Goal: Entertainment & Leisure: Consume media (video, audio)

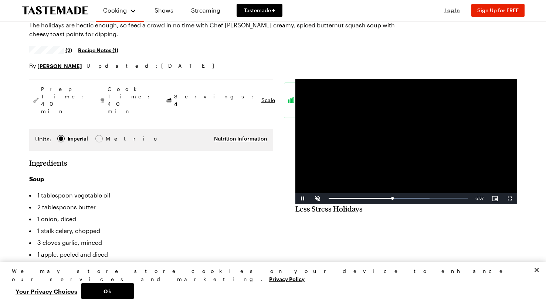
scroll to position [37, 0]
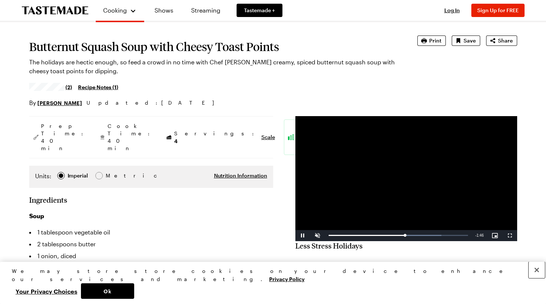
click at [538, 278] on button "Close" at bounding box center [537, 270] width 16 height 16
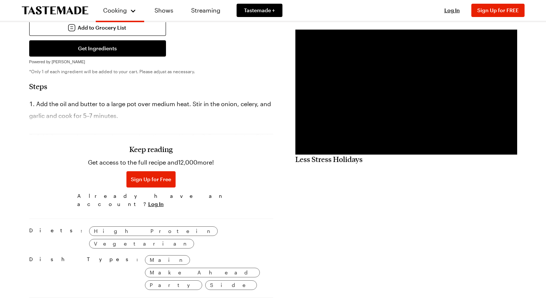
scroll to position [481, 0]
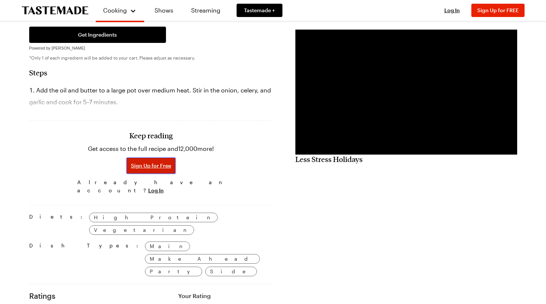
click at [167, 157] on button "Sign Up for Free" at bounding box center [150, 165] width 49 height 16
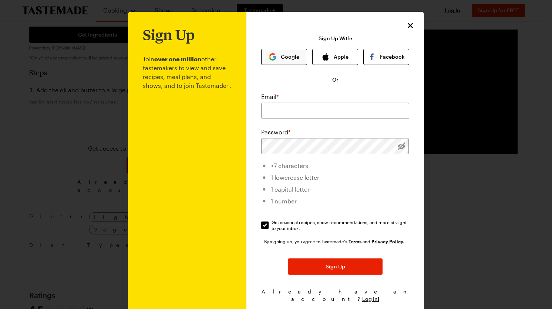
click at [291, 54] on button "Google" at bounding box center [284, 57] width 46 height 16
click at [291, 109] on input "email" at bounding box center [335, 111] width 148 height 16
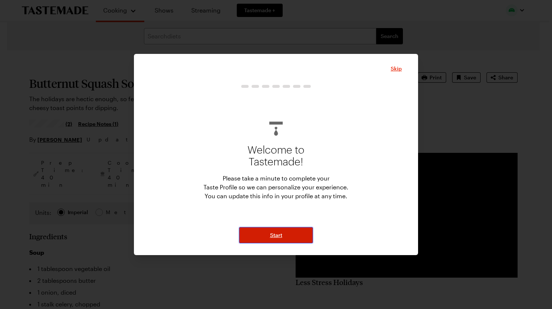
click at [305, 237] on button "Start" at bounding box center [276, 235] width 74 height 16
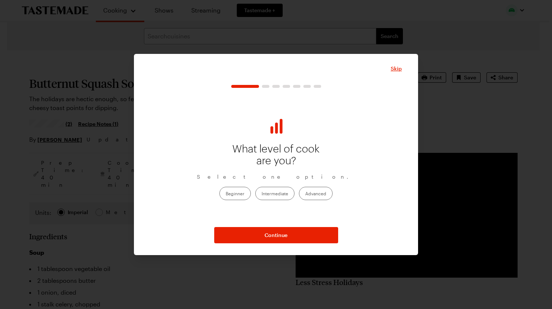
click at [287, 194] on label "Intermediate" at bounding box center [274, 193] width 39 height 13
click at [261, 194] on input "Intermediate" at bounding box center [261, 194] width 0 height 0
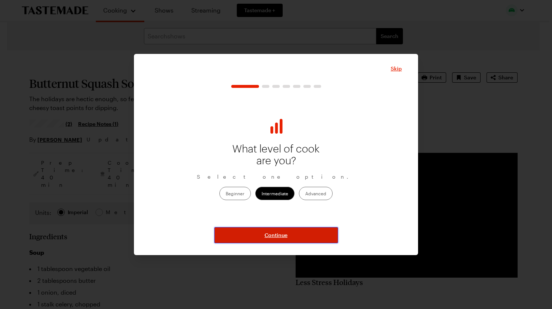
click at [278, 232] on span "Continue" at bounding box center [275, 235] width 23 height 7
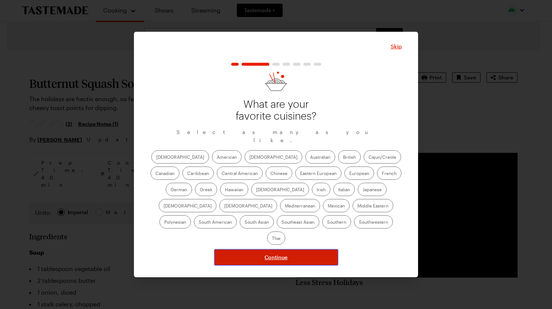
click at [282, 250] on button "Continue" at bounding box center [276, 258] width 124 height 16
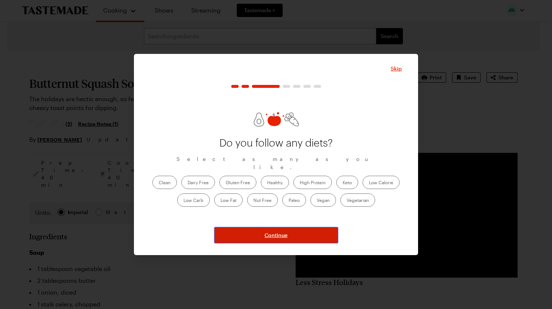
click at [283, 235] on span "Continue" at bounding box center [275, 235] width 23 height 7
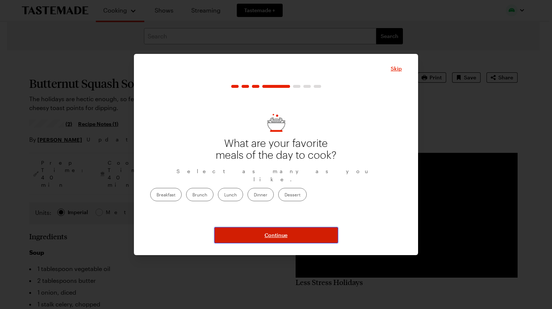
click at [285, 237] on span "Continue" at bounding box center [275, 235] width 23 height 7
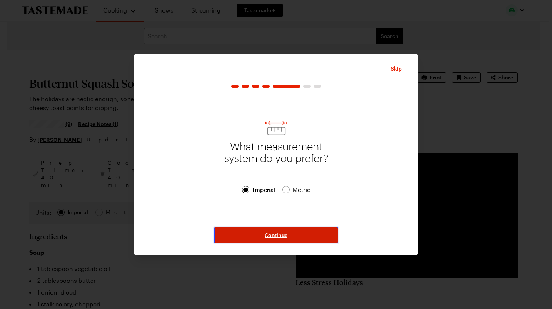
click at [285, 237] on span "Continue" at bounding box center [275, 235] width 23 height 7
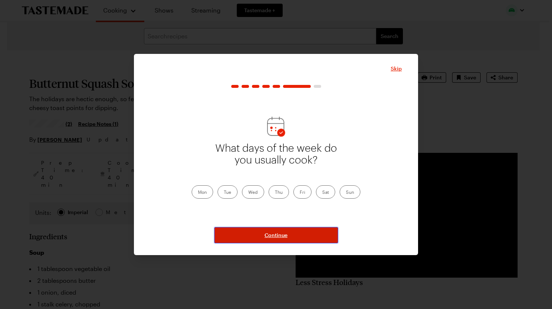
click at [285, 237] on span "Continue" at bounding box center [275, 235] width 23 height 7
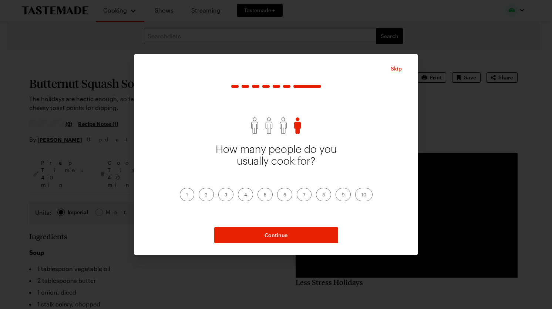
click at [205, 192] on label "2" at bounding box center [206, 194] width 15 height 13
click at [205, 196] on input "2" at bounding box center [205, 196] width 0 height 0
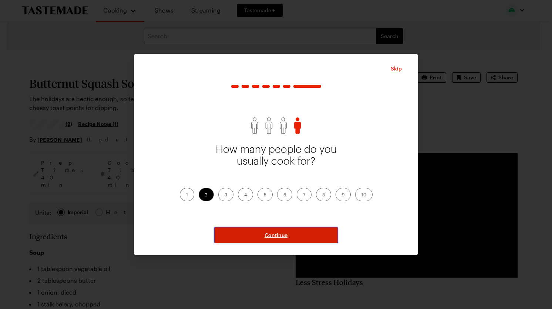
click at [249, 236] on button "Continue" at bounding box center [276, 235] width 124 height 16
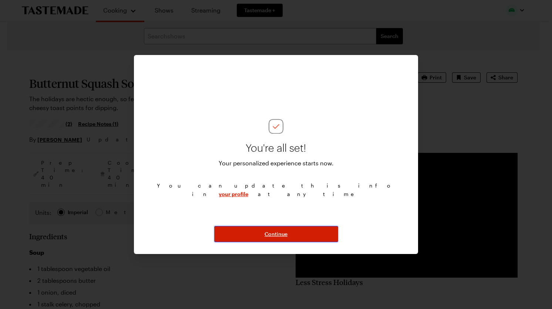
click at [249, 236] on button "Continue" at bounding box center [276, 234] width 124 height 16
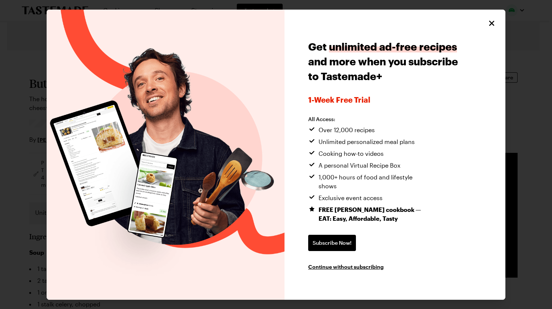
click at [495, 34] on div "Get unlimited ad-free recipes and more when you subscribe to Tastemade+ 1-week …" at bounding box center [394, 155] width 221 height 291
click at [495, 27] on icon "Close" at bounding box center [491, 22] width 9 height 9
type textarea "x"
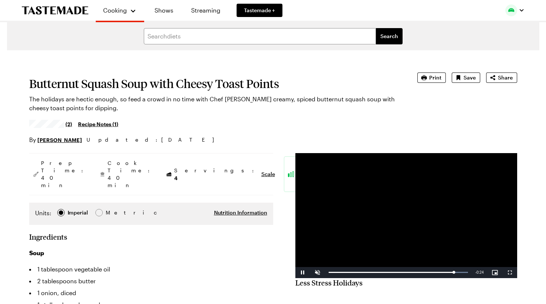
click at [381, 220] on video "Video Player" at bounding box center [406, 215] width 222 height 125
